Goal: Task Accomplishment & Management: Use online tool/utility

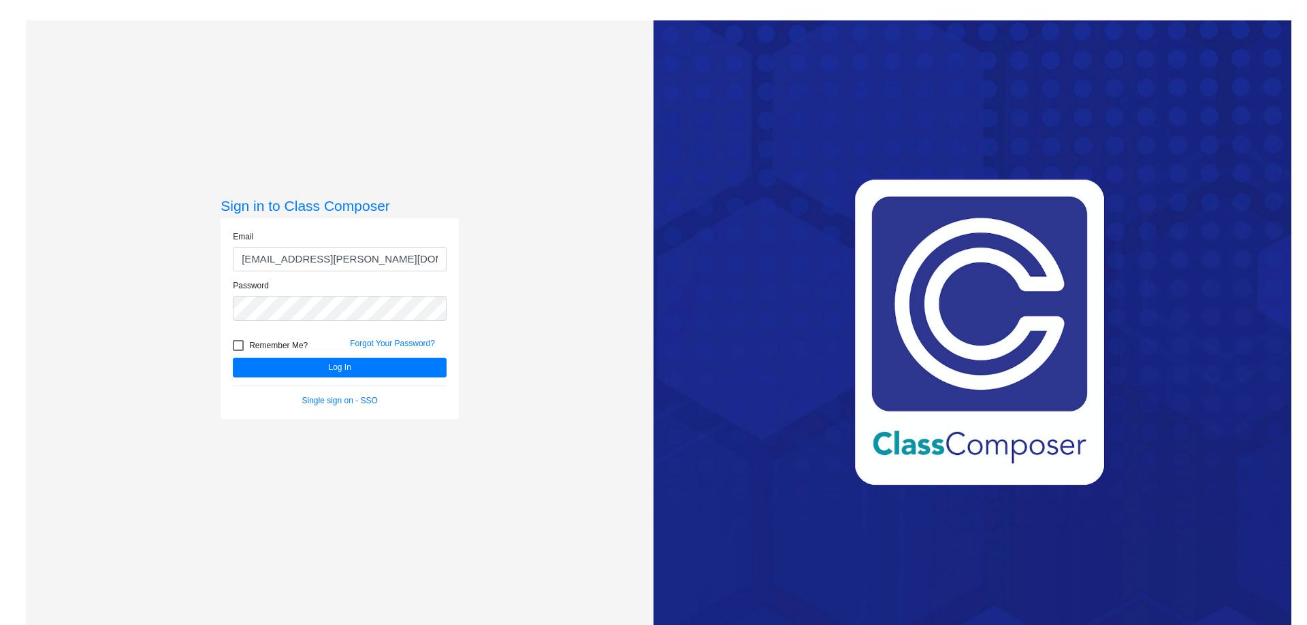
click at [367, 368] on button "Log In" at bounding box center [340, 368] width 214 height 20
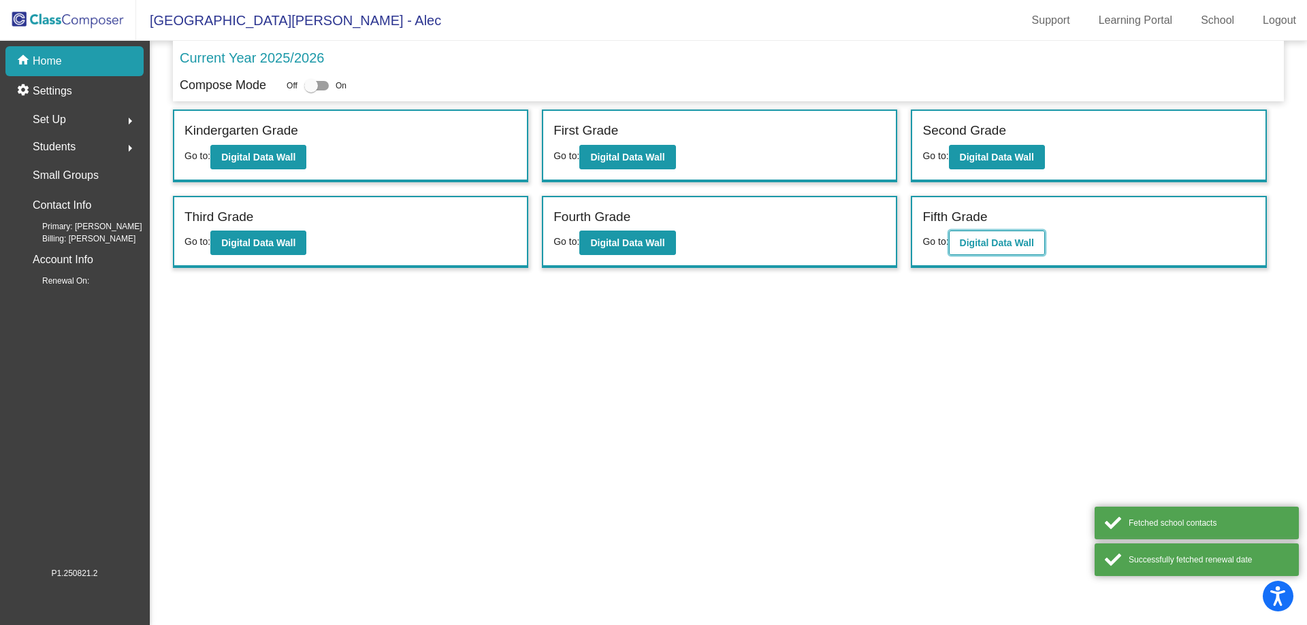
click at [993, 249] on button "Digital Data Wall" at bounding box center [997, 243] width 96 height 24
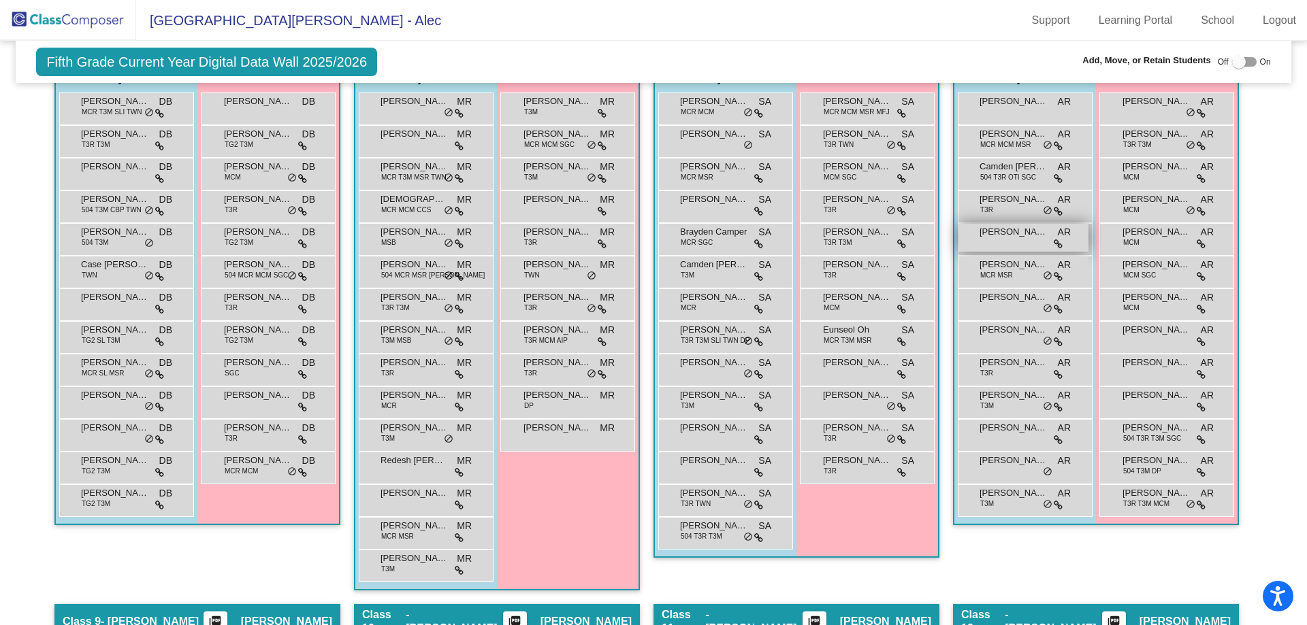
scroll to position [1658, 0]
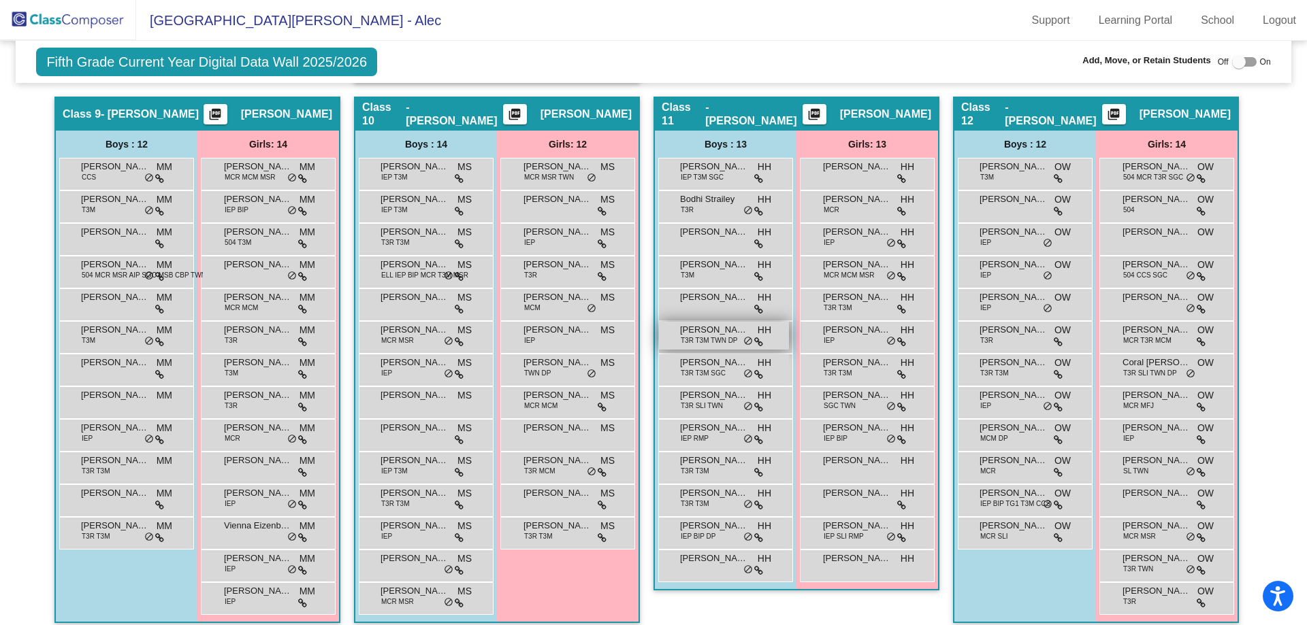
click at [737, 343] on div "[PERSON_NAME] T3R T3M TWN DP HH lock do_not_disturb_alt" at bounding box center [724, 336] width 130 height 28
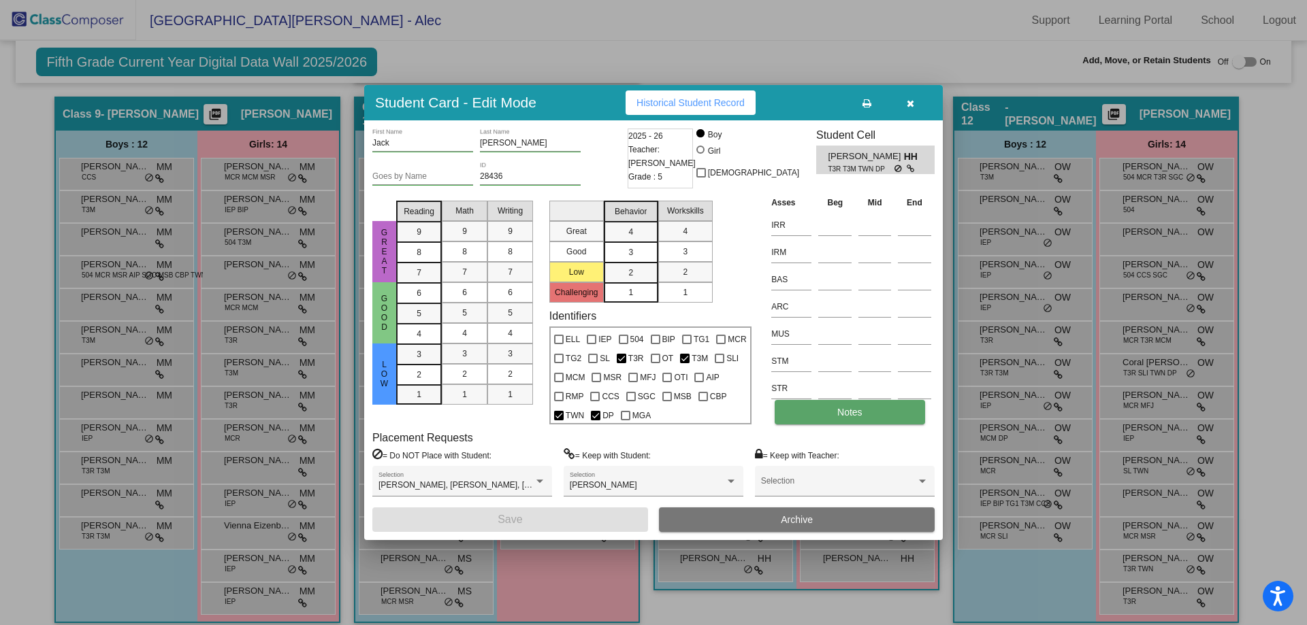
click at [836, 417] on button "Notes" at bounding box center [849, 412] width 150 height 24
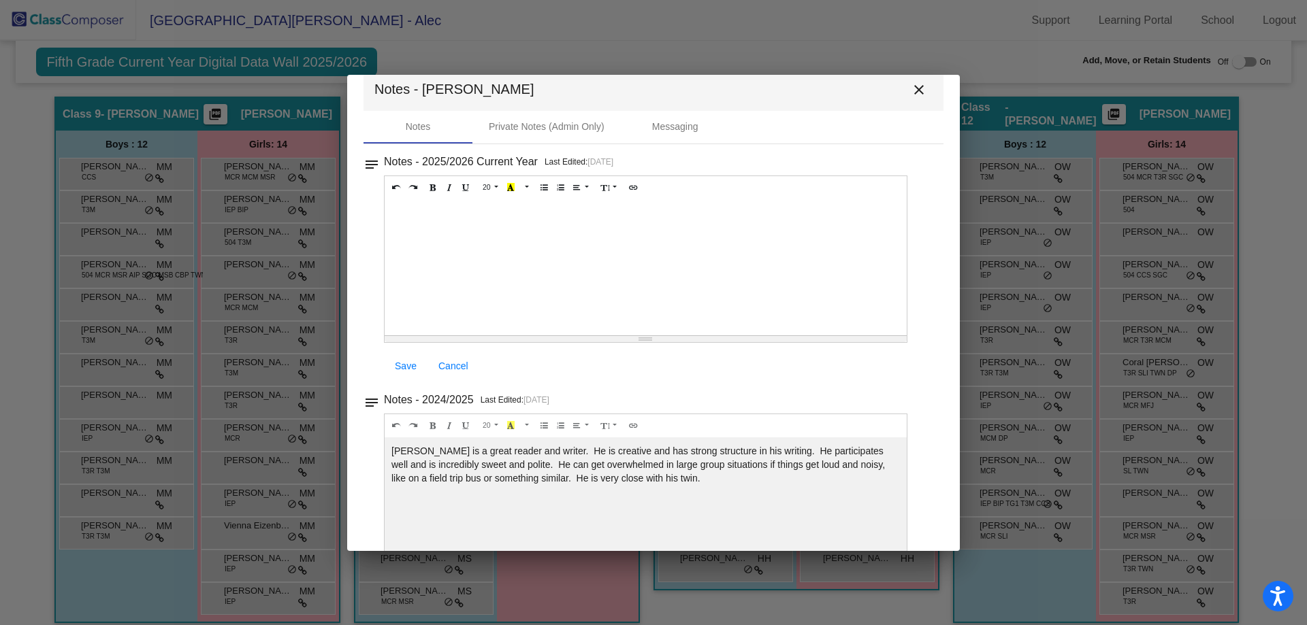
scroll to position [0, 0]
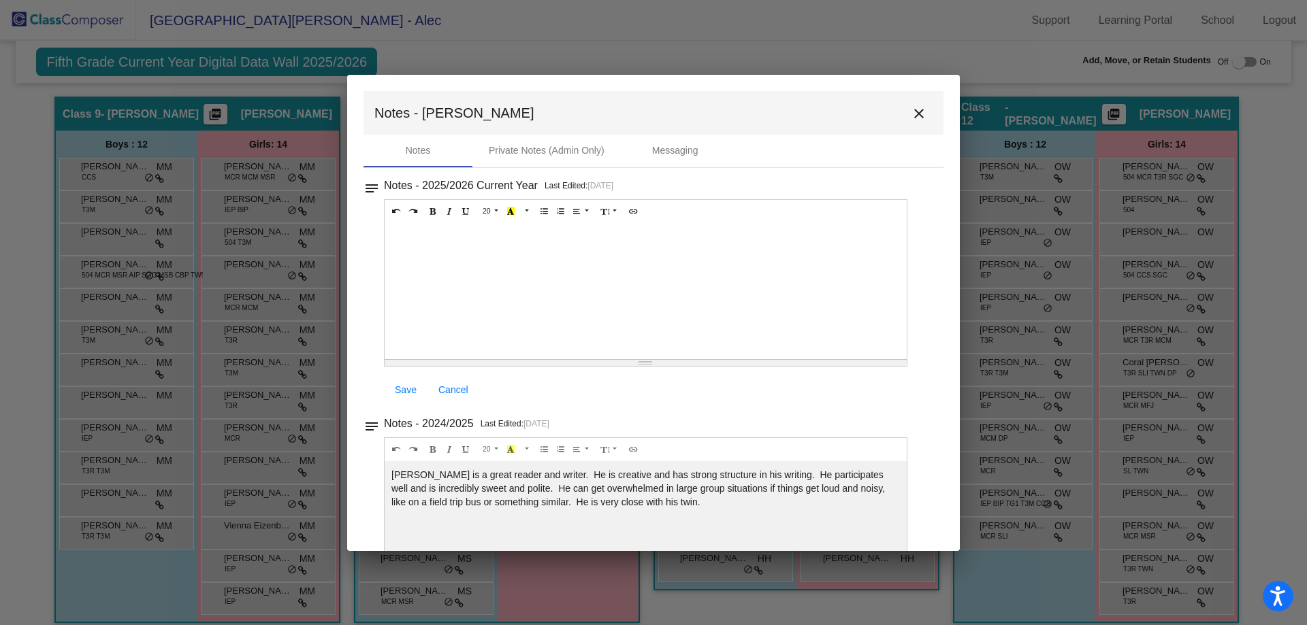
click at [915, 114] on mat-icon "close" at bounding box center [919, 113] width 16 height 16
